Goal: Task Accomplishment & Management: Manage account settings

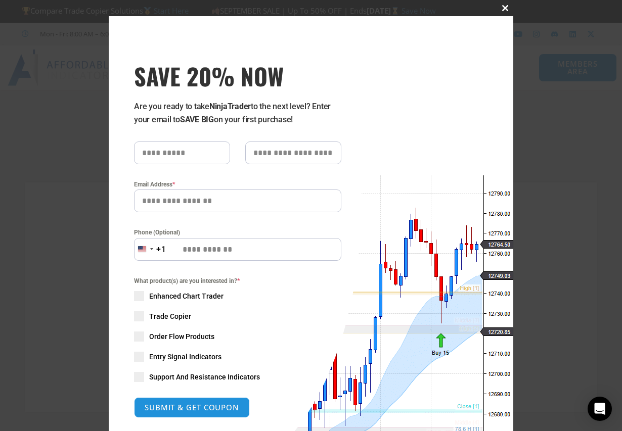
type input "**********"
click at [501, 8] on span "SAVE 20% NOW popup" at bounding box center [505, 8] width 16 height 6
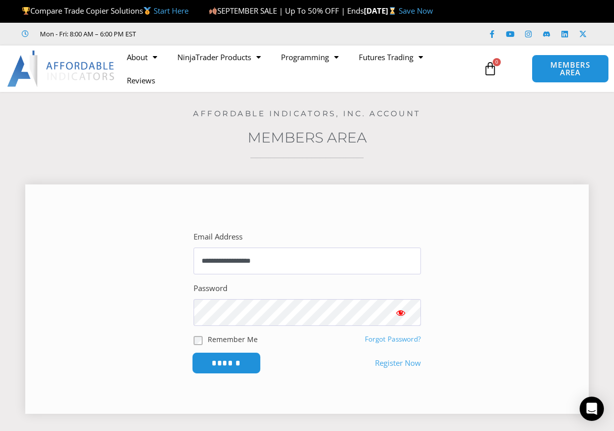
click at [222, 362] on input "******" at bounding box center [226, 363] width 69 height 22
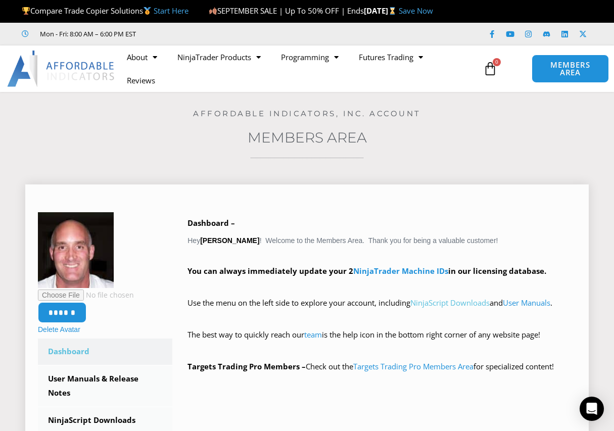
click at [439, 302] on link "NinjaScript Downloads" at bounding box center [449, 303] width 79 height 10
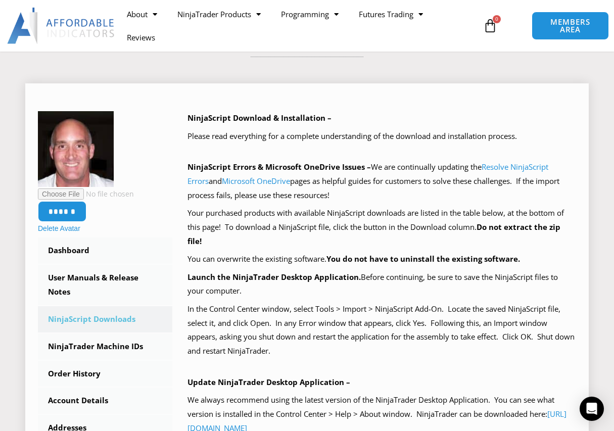
scroll to position [152, 0]
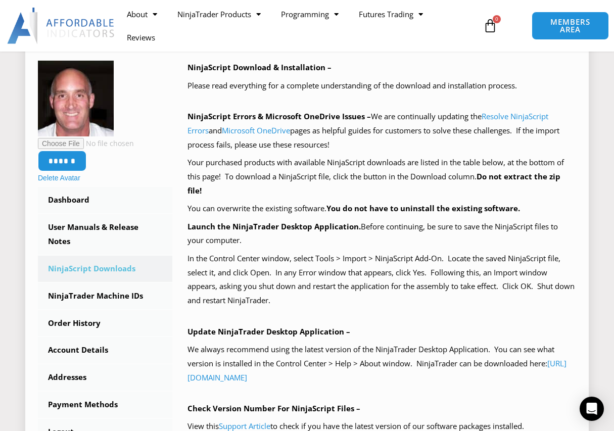
click at [81, 267] on link "NinjaScript Downloads" at bounding box center [105, 269] width 134 height 26
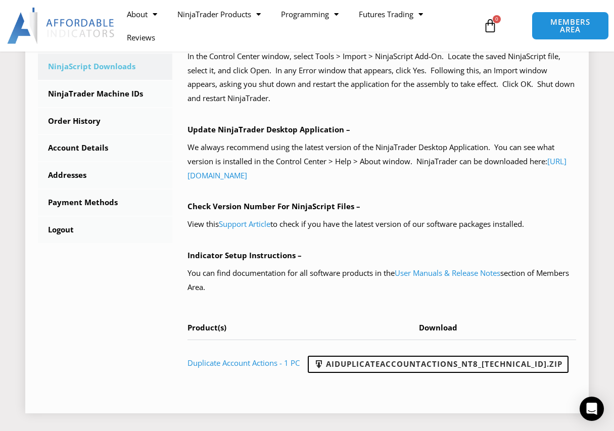
scroll to position [404, 0]
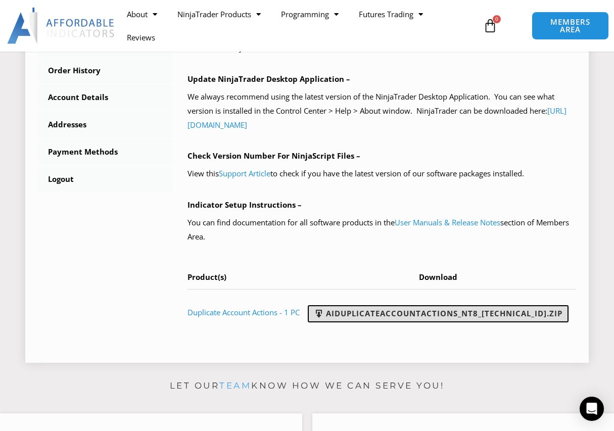
click at [425, 314] on link "AIDuplicateAccountActions_NT8_[TECHNICAL_ID].zip" at bounding box center [438, 313] width 261 height 17
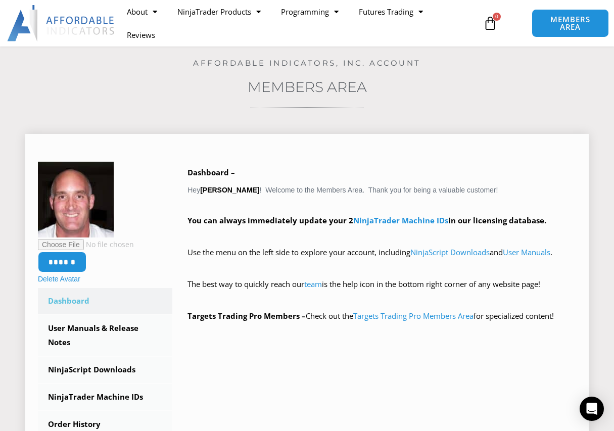
scroll to position [101, 0]
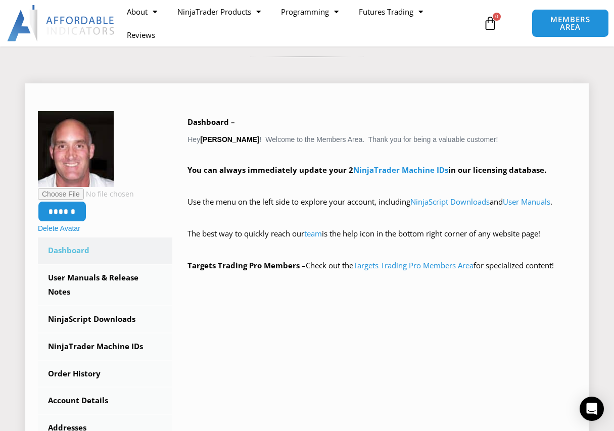
click at [69, 248] on link "Dashboard" at bounding box center [105, 251] width 134 height 26
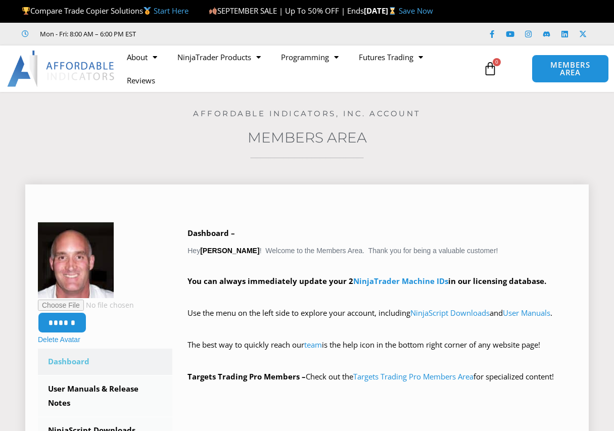
scroll to position [51, 0]
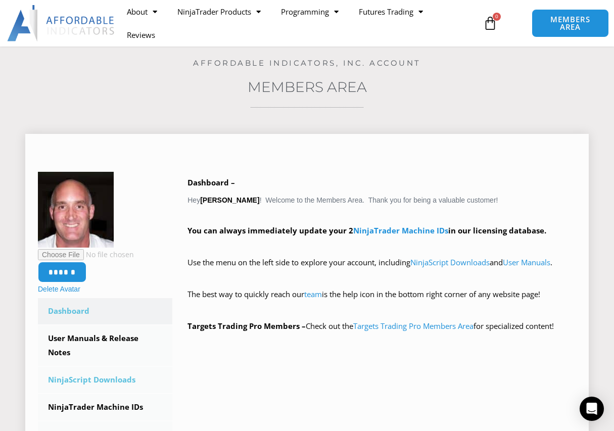
click at [89, 379] on link "NinjaScript Downloads" at bounding box center [105, 380] width 134 height 26
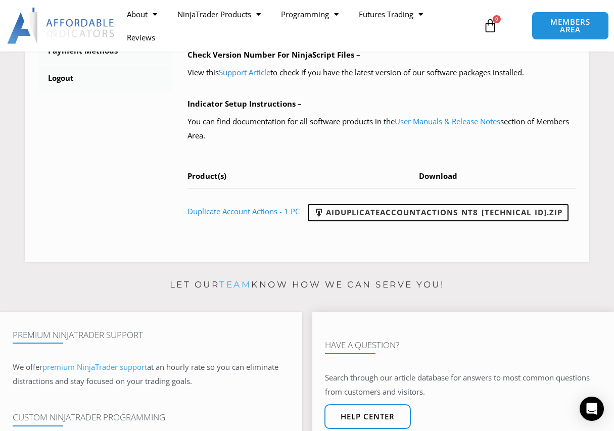
scroll to position [455, 0]
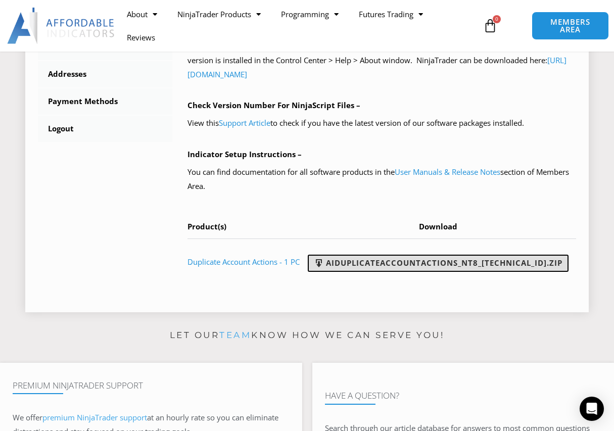
click at [324, 261] on span at bounding box center [319, 263] width 10 height 10
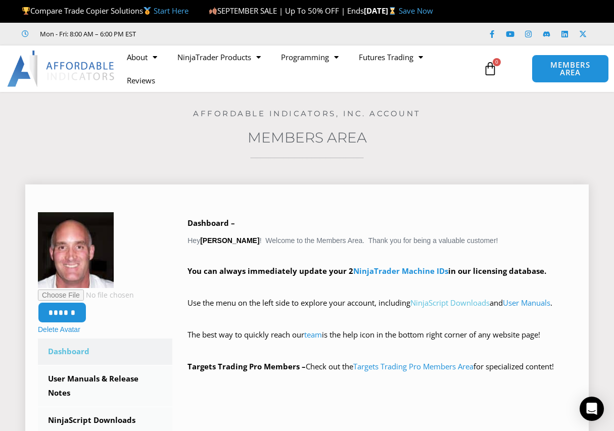
click at [427, 302] on link "NinjaScript Downloads" at bounding box center [449, 303] width 79 height 10
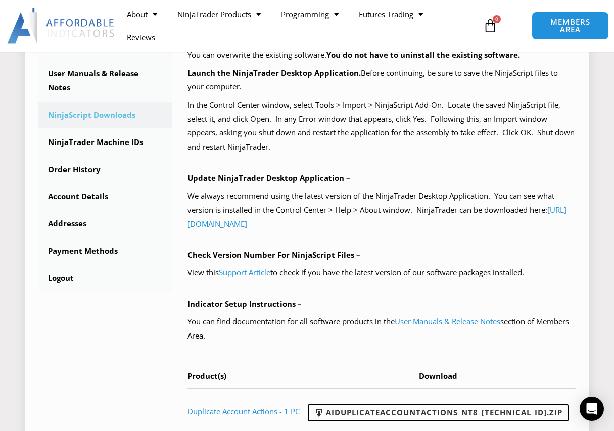
scroll to position [356, 0]
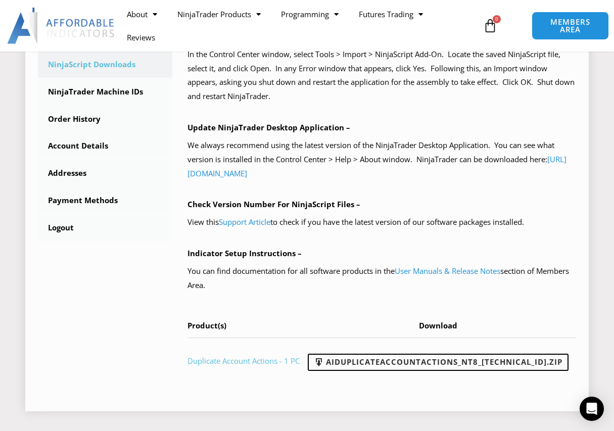
click at [260, 361] on link "Duplicate Account Actions - 1 PC" at bounding box center [244, 361] width 112 height 10
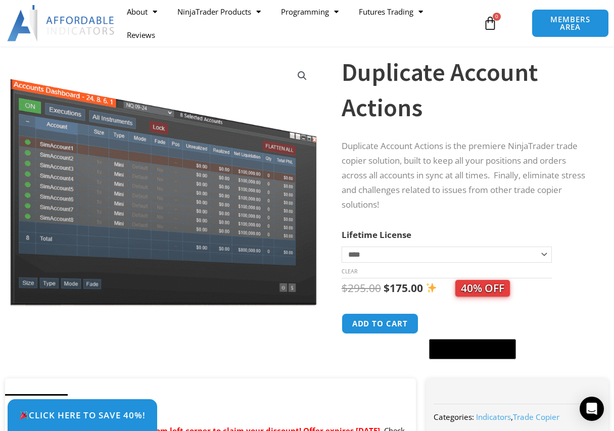
scroll to position [101, 0]
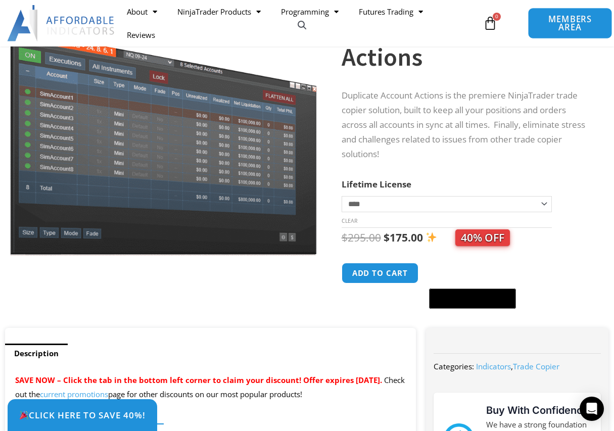
click at [577, 21] on span "MEMBERS AREA" at bounding box center [570, 23] width 61 height 17
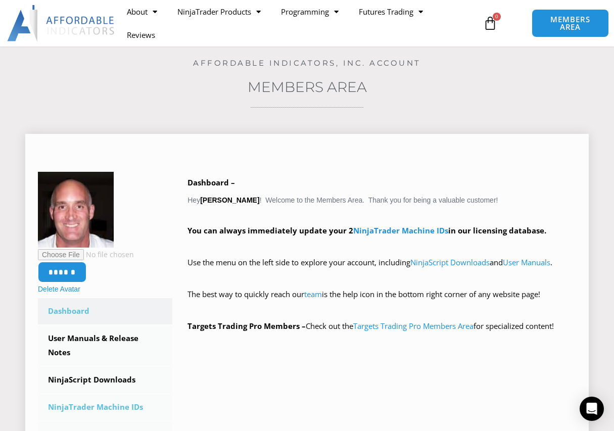
scroll to position [101, 0]
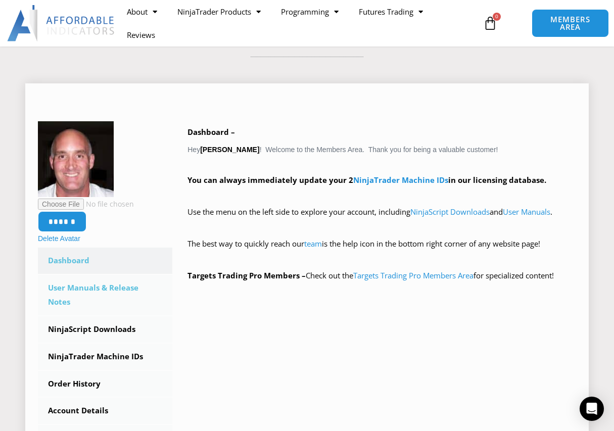
click at [80, 290] on link "User Manuals & Release Notes" at bounding box center [105, 295] width 134 height 40
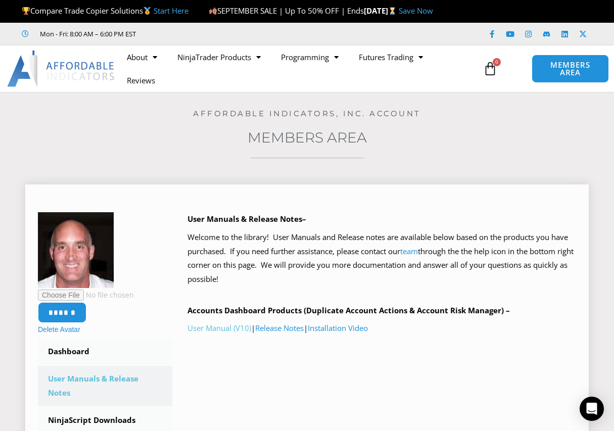
click at [219, 328] on link "User Manual (V10)" at bounding box center [220, 328] width 64 height 10
click at [296, 328] on link "Release Notes" at bounding box center [279, 328] width 49 height 10
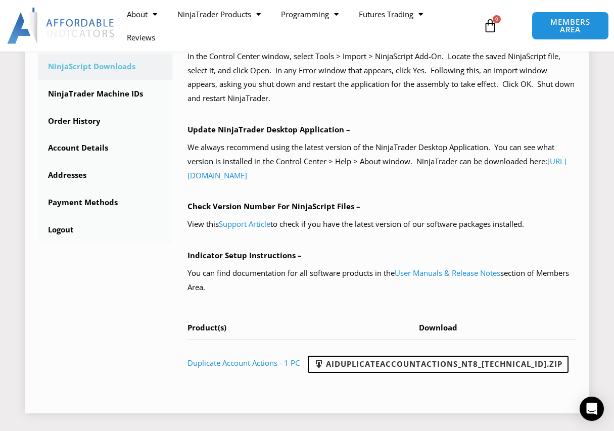
scroll to position [404, 0]
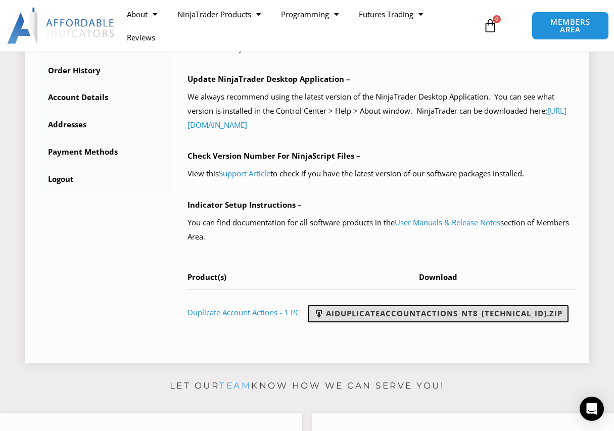
click at [447, 310] on link "AIDuplicateAccountActions_NT8_[TECHNICAL_ID].zip" at bounding box center [438, 313] width 261 height 17
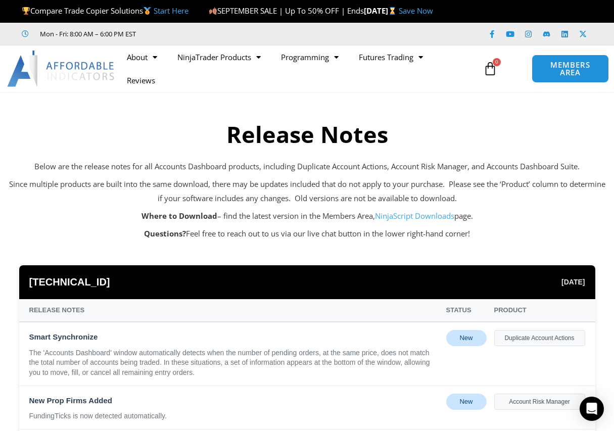
click at [406, 217] on link "NinjaScript Downloads" at bounding box center [414, 216] width 79 height 10
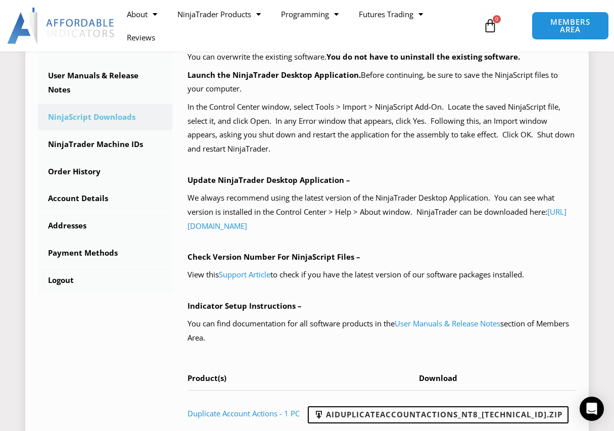
scroll to position [354, 0]
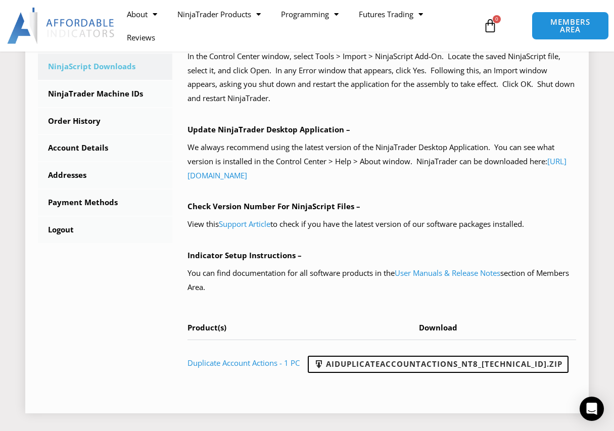
drag, startPoint x: 465, startPoint y: 365, endPoint x: 360, endPoint y: 295, distance: 126.4
click at [360, 295] on div "NinjaScript Download & Installation – Please read everything for a complete und…" at bounding box center [382, 122] width 389 height 528
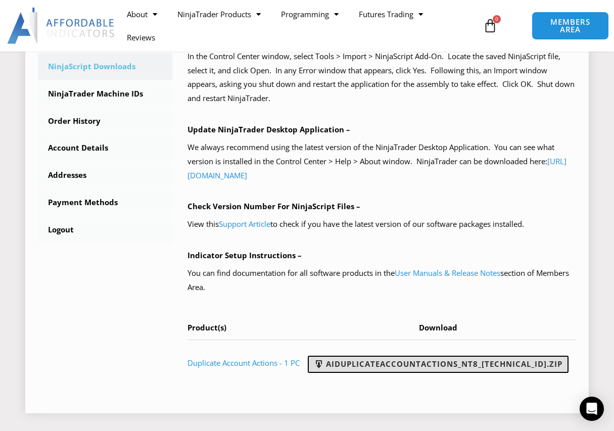
click at [457, 367] on link "AIDuplicateAccountActions_NT8_[TECHNICAL_ID].zip" at bounding box center [438, 364] width 261 height 17
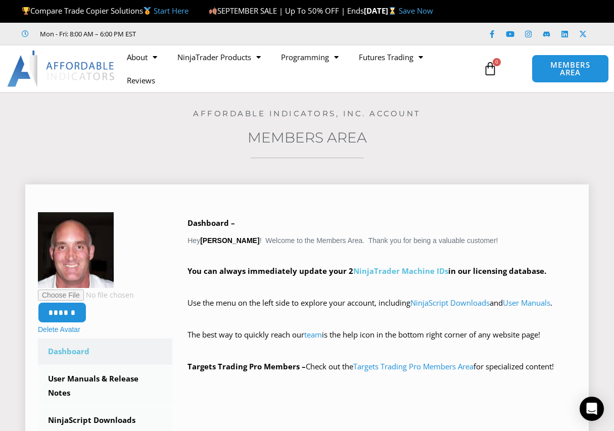
click at [411, 272] on link "NinjaTrader Machine IDs" at bounding box center [400, 271] width 95 height 10
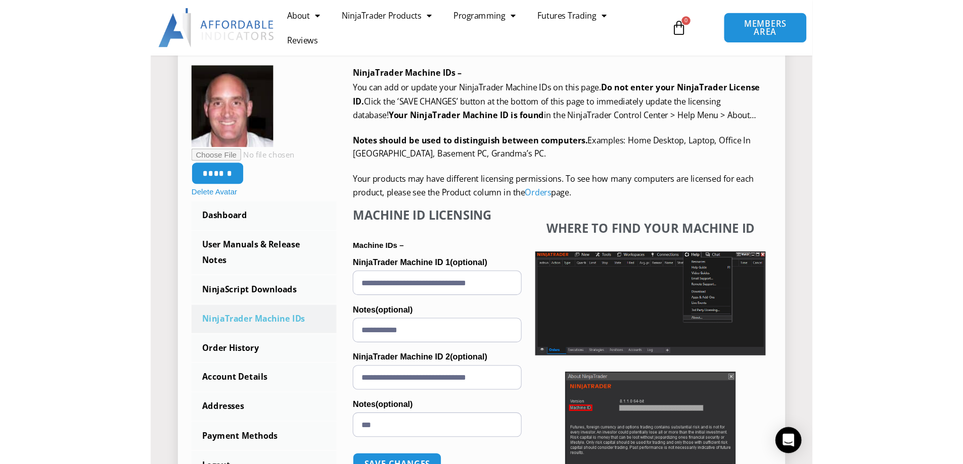
scroll to position [202, 0]
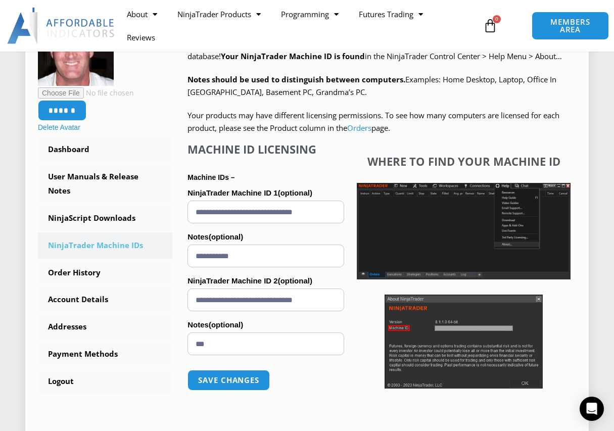
click at [460, 221] on img at bounding box center [464, 231] width 214 height 97
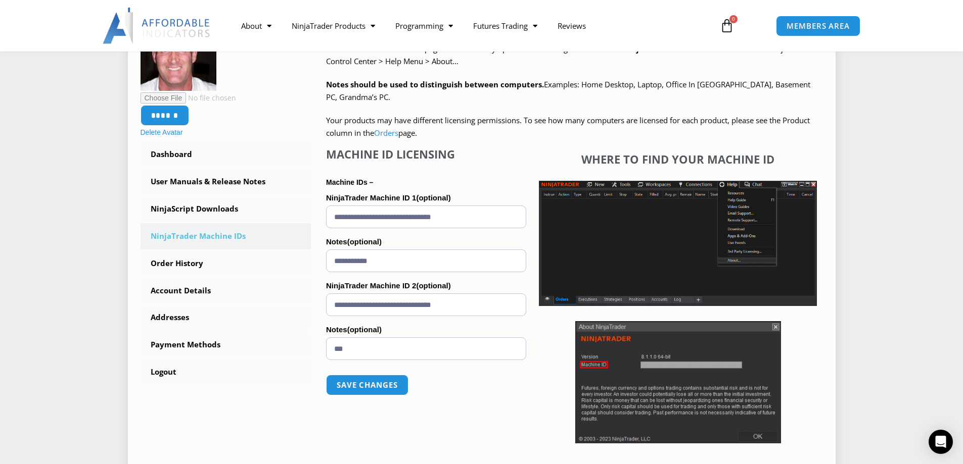
drag, startPoint x: 334, startPoint y: 305, endPoint x: 492, endPoint y: 308, distance: 158.2
click at [492, 308] on input "**********" at bounding box center [426, 305] width 200 height 23
paste input "text"
type input "**********"
click at [334, 349] on input "***" at bounding box center [426, 349] width 200 height 23
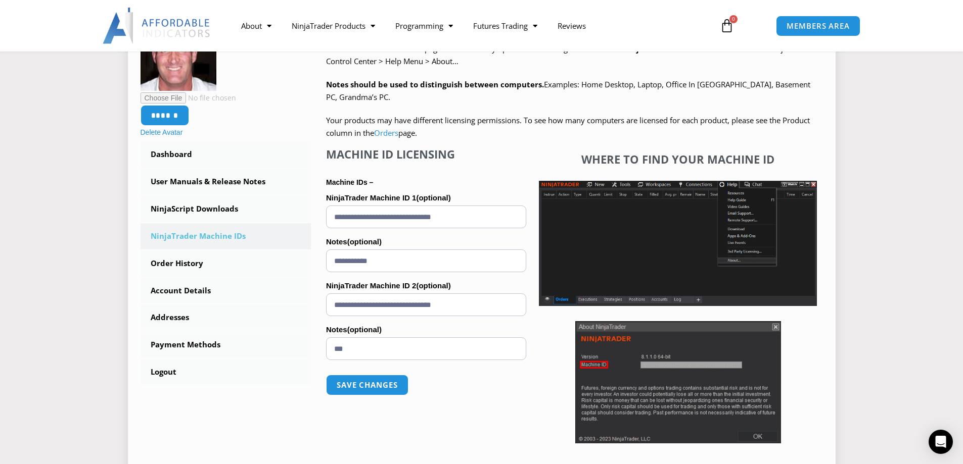
click at [336, 348] on input "***" at bounding box center [426, 349] width 200 height 23
type input "********"
click at [360, 384] on button "Save changes" at bounding box center [367, 385] width 86 height 22
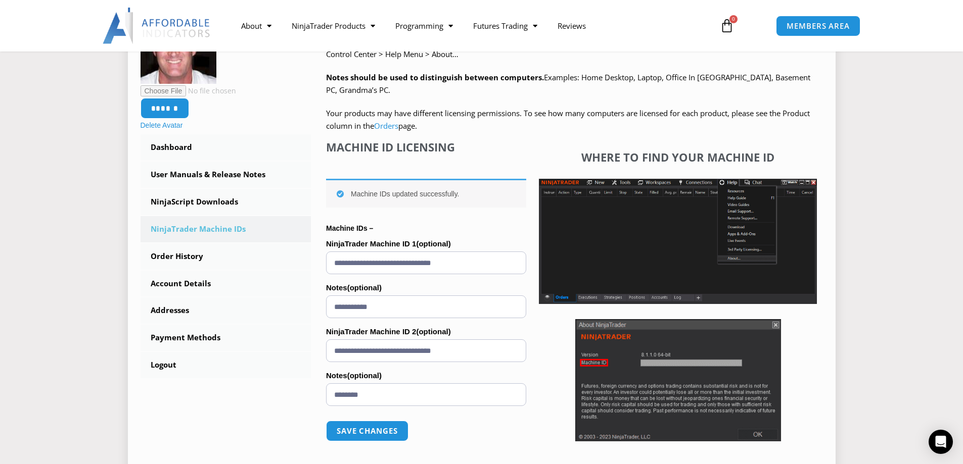
scroll to position [253, 0]
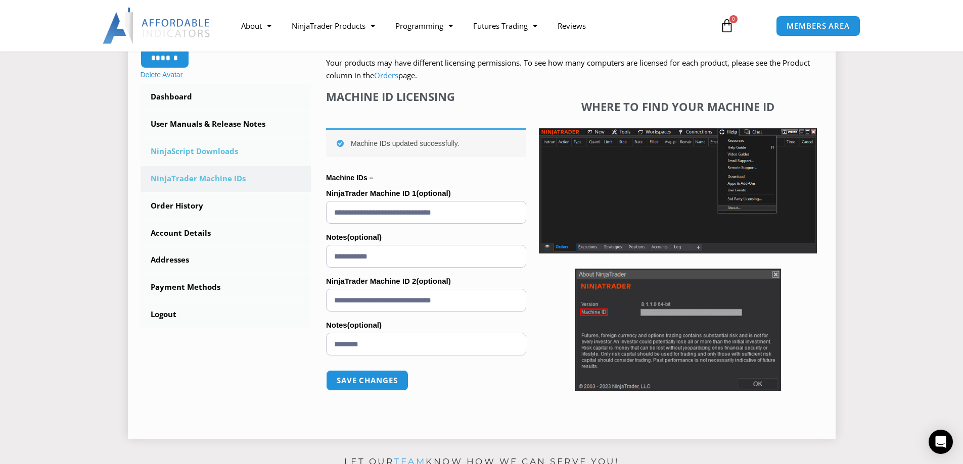
click at [186, 154] on link "NinjaScript Downloads" at bounding box center [226, 151] width 171 height 26
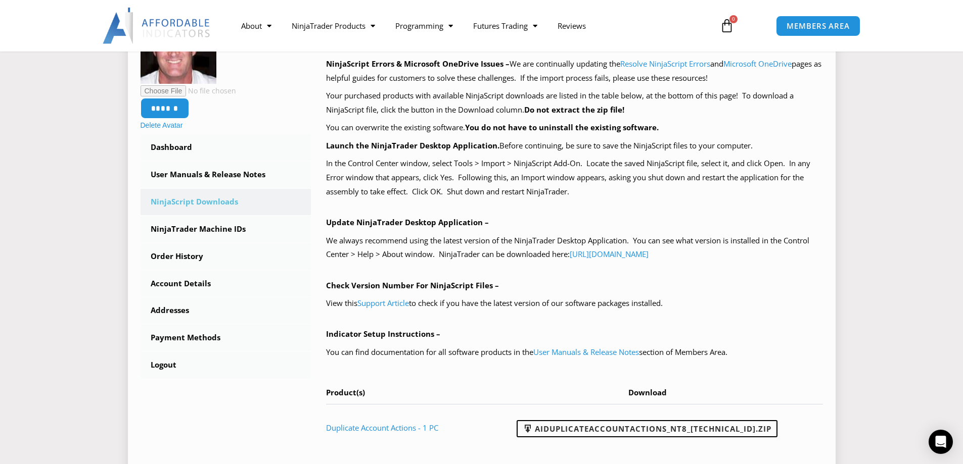
scroll to position [253, 0]
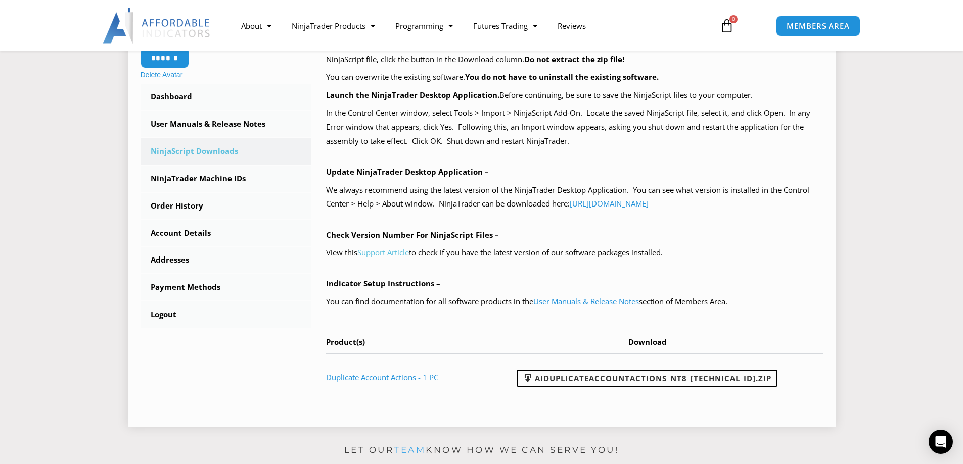
click at [389, 255] on link "Support Article" at bounding box center [383, 253] width 52 height 10
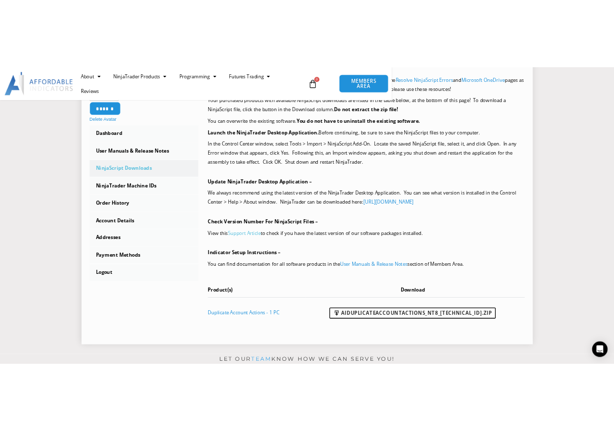
scroll to position [255, 0]
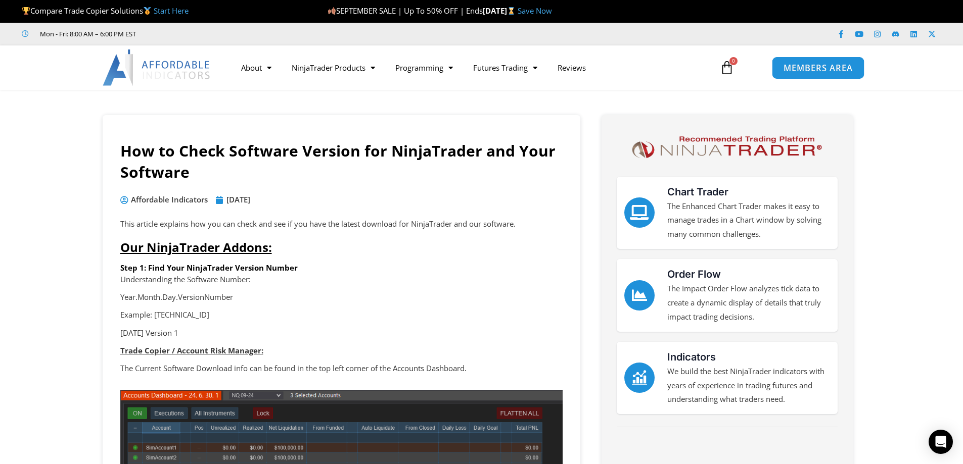
click at [821, 68] on span "MEMBERS AREA" at bounding box center [817, 68] width 69 height 9
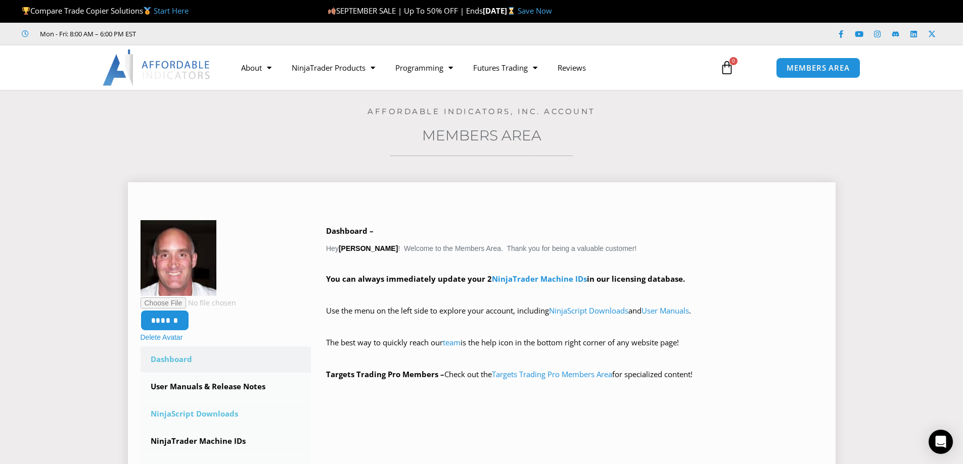
click at [201, 414] on link "NinjaScript Downloads" at bounding box center [226, 414] width 171 height 26
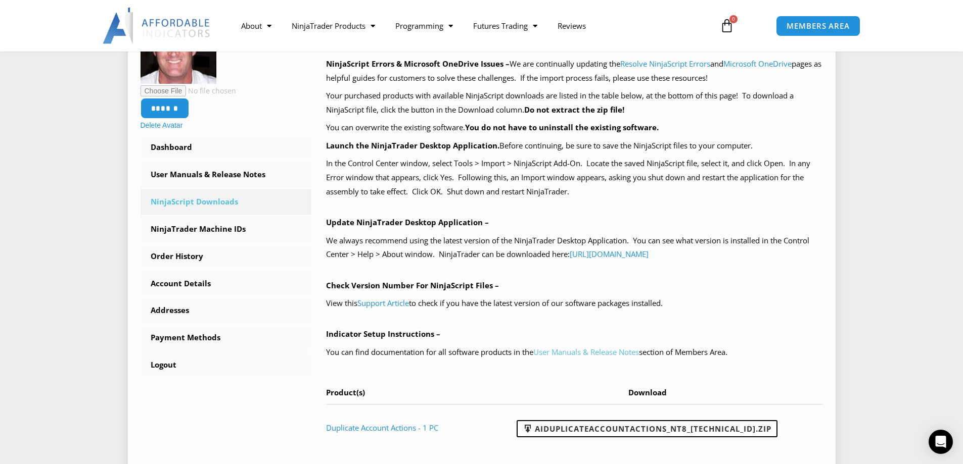
scroll to position [253, 0]
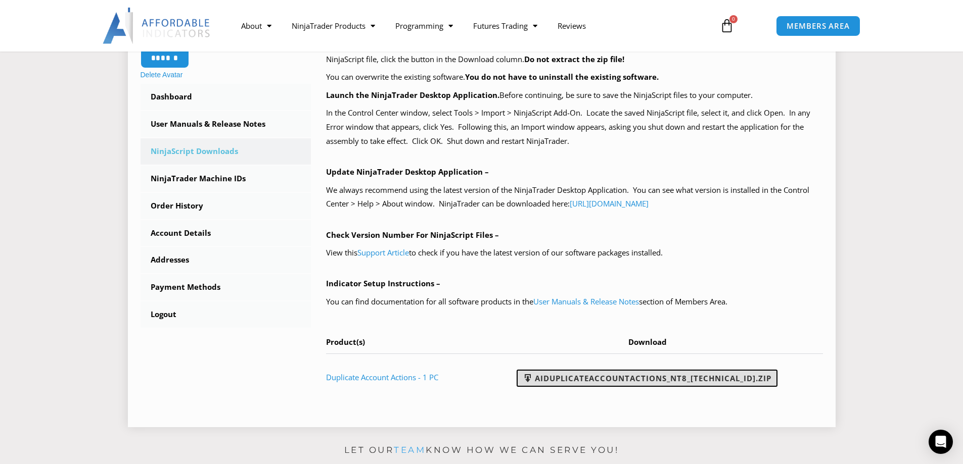
click at [648, 376] on link "AIDuplicateAccountActions_NT8_[TECHNICAL_ID].zip" at bounding box center [647, 378] width 261 height 17
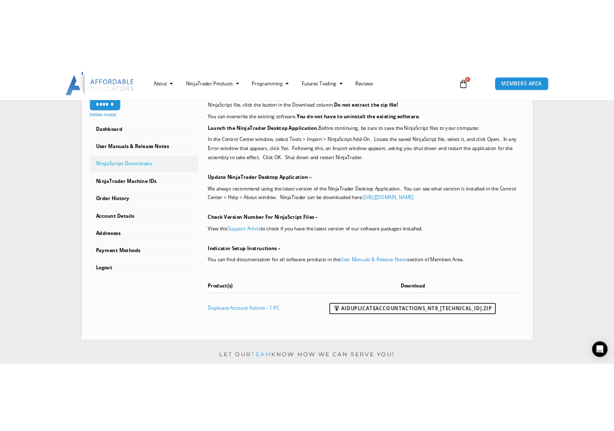
scroll to position [255, 0]
